Goal: Task Accomplishment & Management: Use online tool/utility

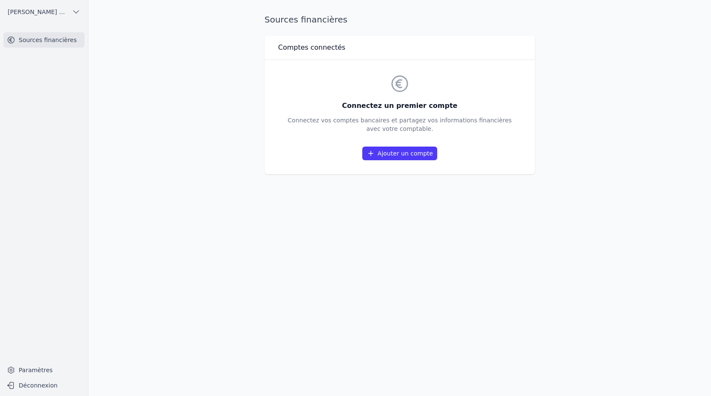
click at [382, 153] on link "Ajouter un compte" at bounding box center [399, 154] width 75 height 14
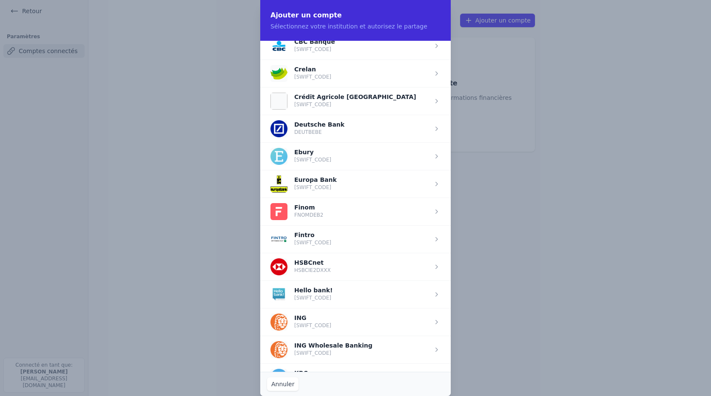
scroll to position [425, 0]
click at [352, 71] on span "button" at bounding box center [355, 73] width 190 height 28
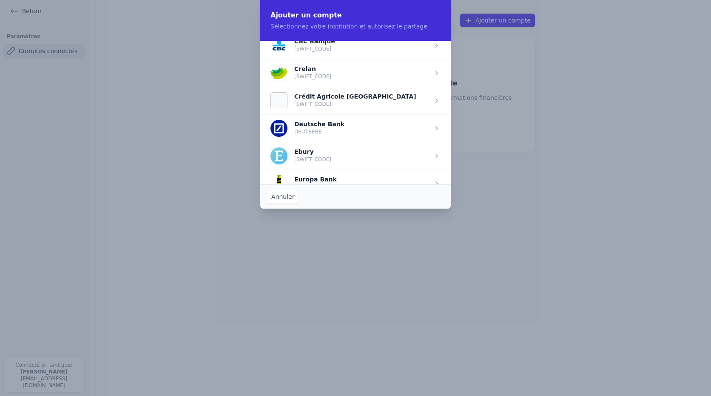
scroll to position [0, 0]
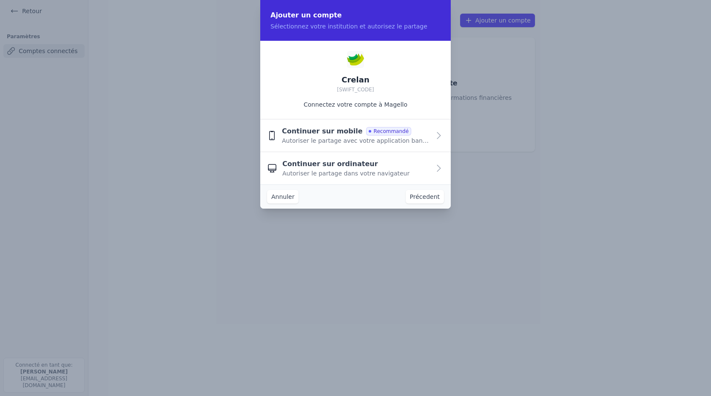
click at [329, 174] on span "Autoriser le partage dans votre navigateur" at bounding box center [345, 173] width 127 height 9
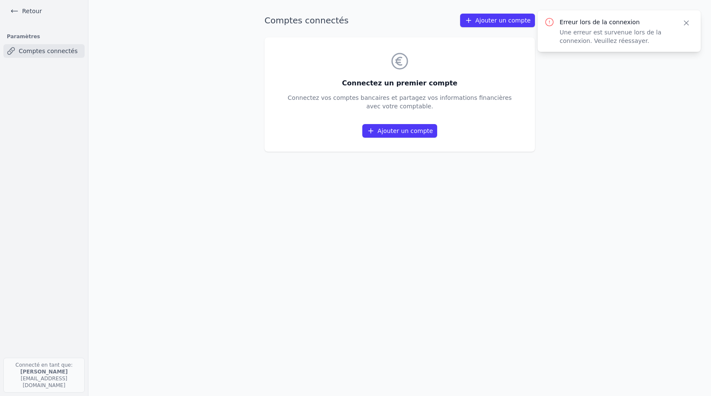
click at [385, 131] on link "Ajouter un compte" at bounding box center [399, 131] width 75 height 14
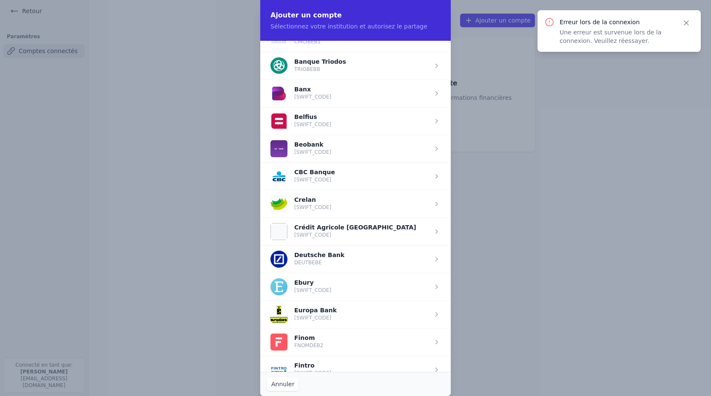
scroll to position [298, 0]
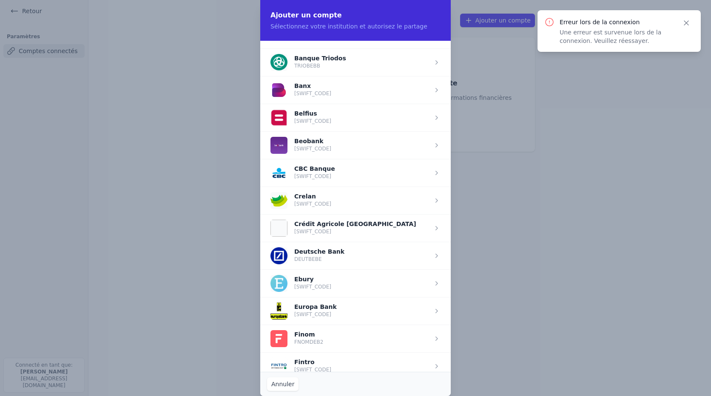
click at [326, 197] on span "button" at bounding box center [355, 201] width 190 height 28
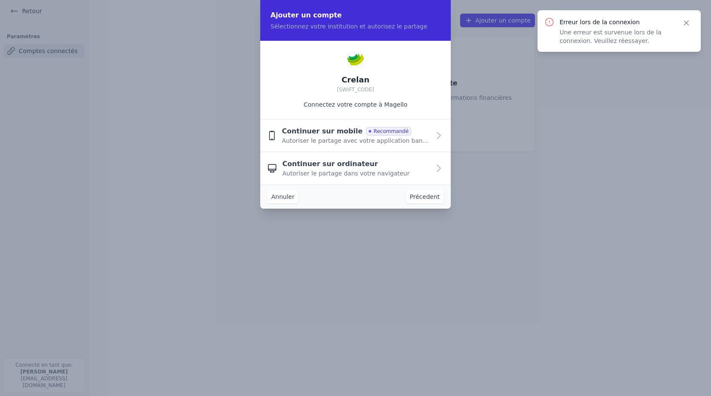
click at [341, 169] on span "Continuer sur ordinateur" at bounding box center [330, 164] width 96 height 10
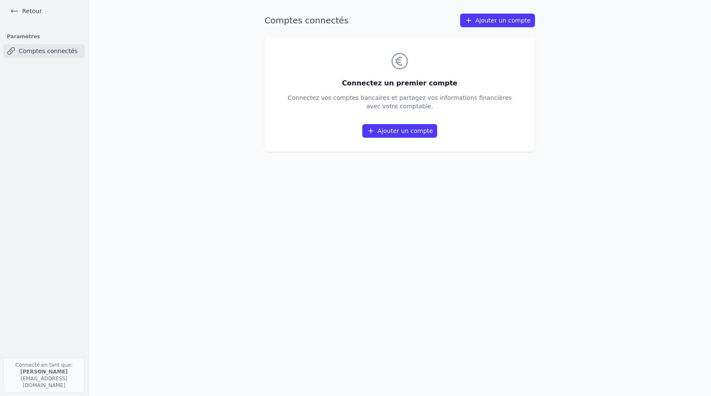
click at [425, 128] on link "Ajouter un compte" at bounding box center [399, 131] width 75 height 14
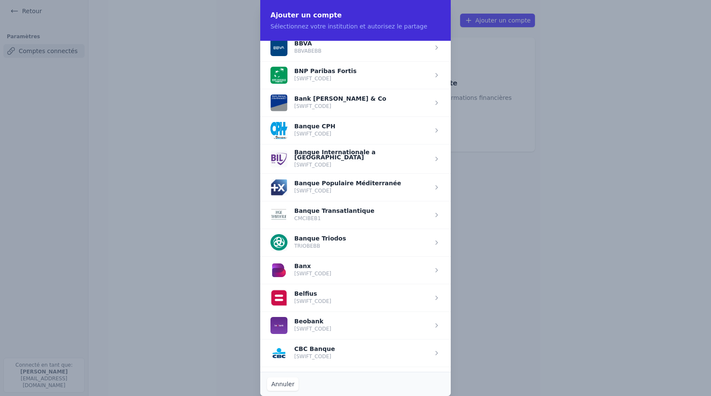
scroll to position [255, 0]
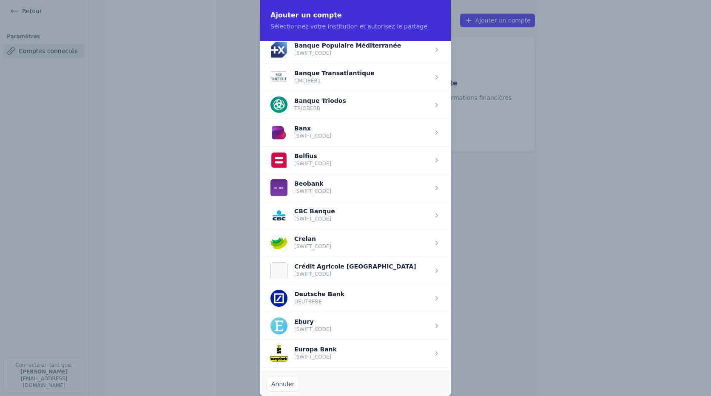
click at [316, 239] on span "button" at bounding box center [355, 243] width 190 height 28
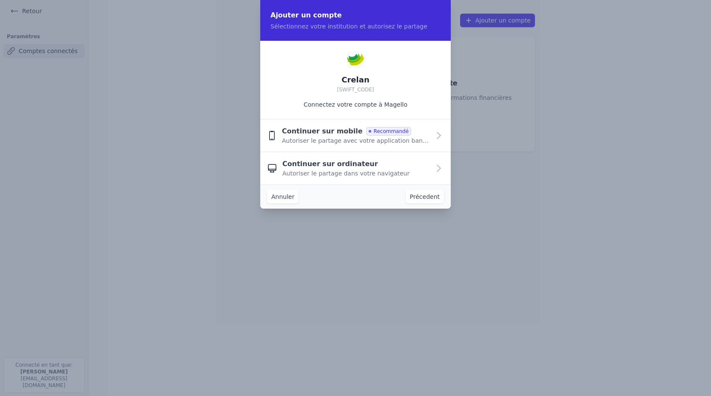
click at [322, 167] on span "Continuer sur ordinateur" at bounding box center [330, 164] width 96 height 10
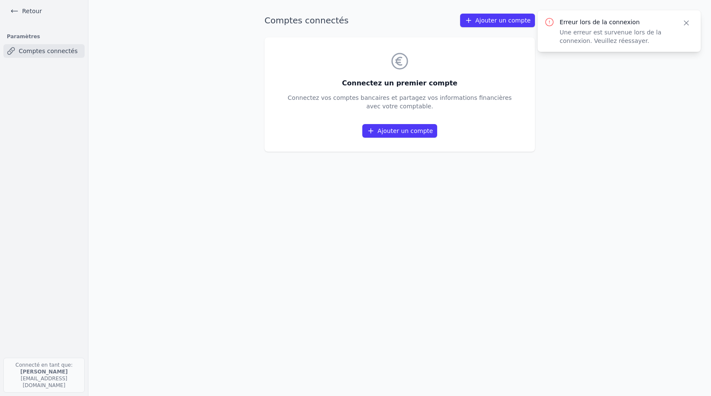
click at [405, 129] on link "Ajouter un compte" at bounding box center [399, 131] width 75 height 14
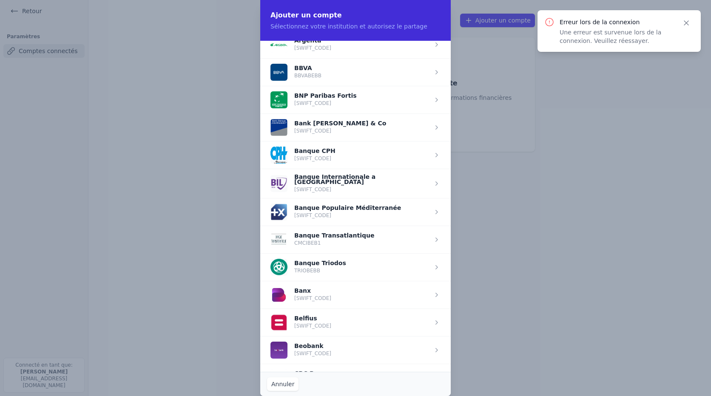
scroll to position [255, 0]
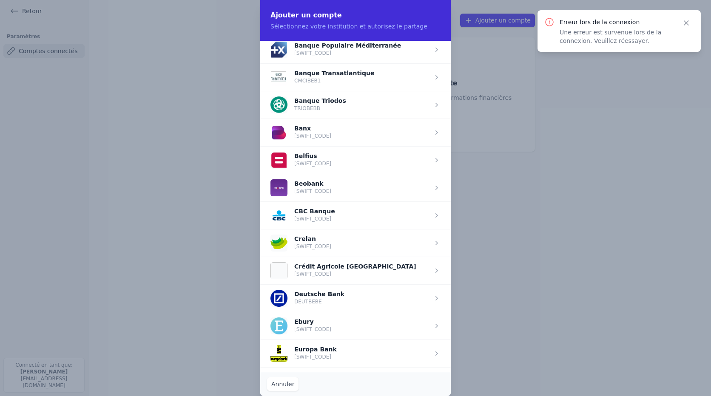
click at [341, 238] on span "button" at bounding box center [355, 243] width 190 height 28
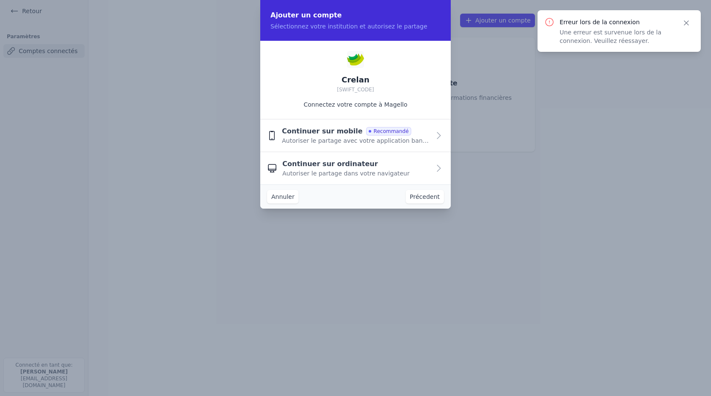
scroll to position [0, 0]
click at [372, 173] on span "Autoriser le partage dans votre navigateur" at bounding box center [345, 173] width 127 height 9
